Goal: Transaction & Acquisition: Purchase product/service

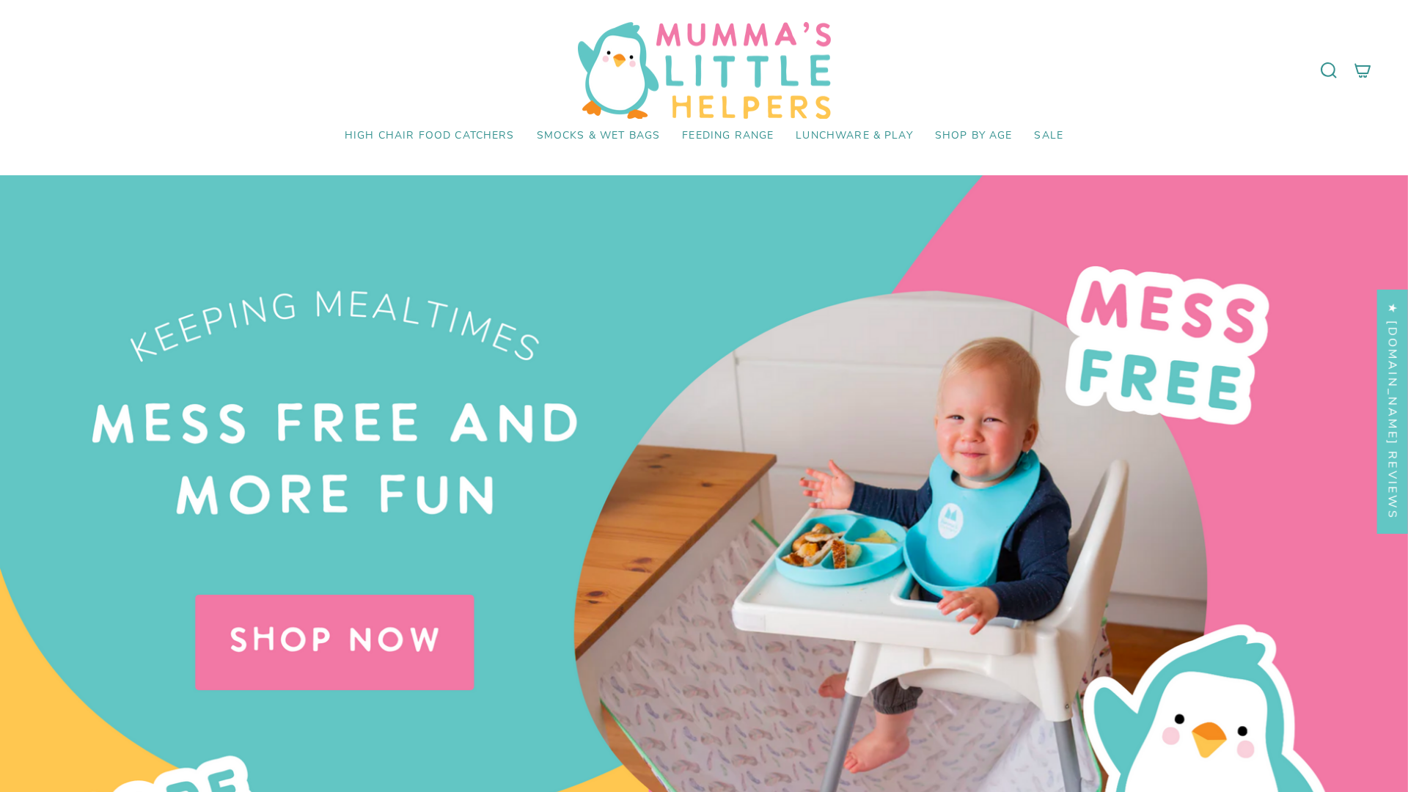
click at [704, 396] on div at bounding box center [704, 571] width 1408 height 792
